Goal: Information Seeking & Learning: Learn about a topic

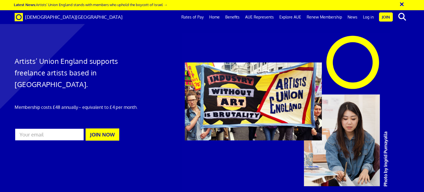
scroll to position [0, 4]
drag, startPoint x: 154, startPoint y: 0, endPoint x: 149, endPoint y: 107, distance: 106.7
click at [149, 107] on div at bounding box center [212, 117] width 424 height 223
click at [195, 14] on link "Rates of Pay" at bounding box center [193, 17] width 28 height 14
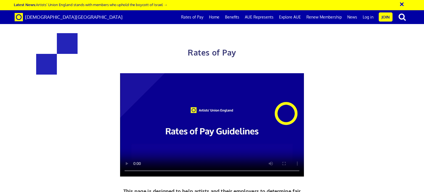
scroll to position [248, 0]
